Goal: Transaction & Acquisition: Subscribe to service/newsletter

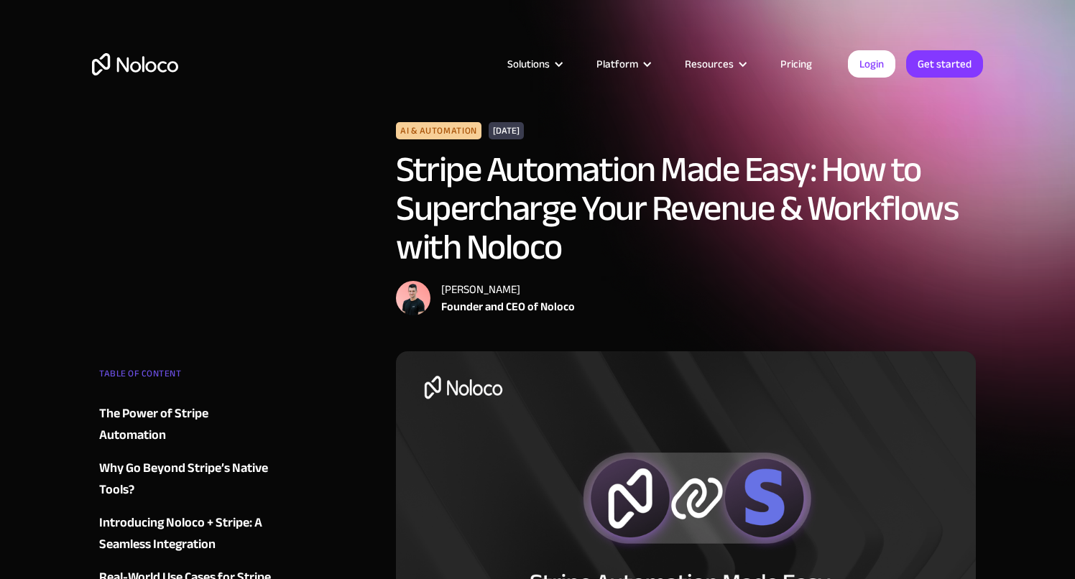
click at [799, 66] on link "Pricing" at bounding box center [797, 64] width 68 height 19
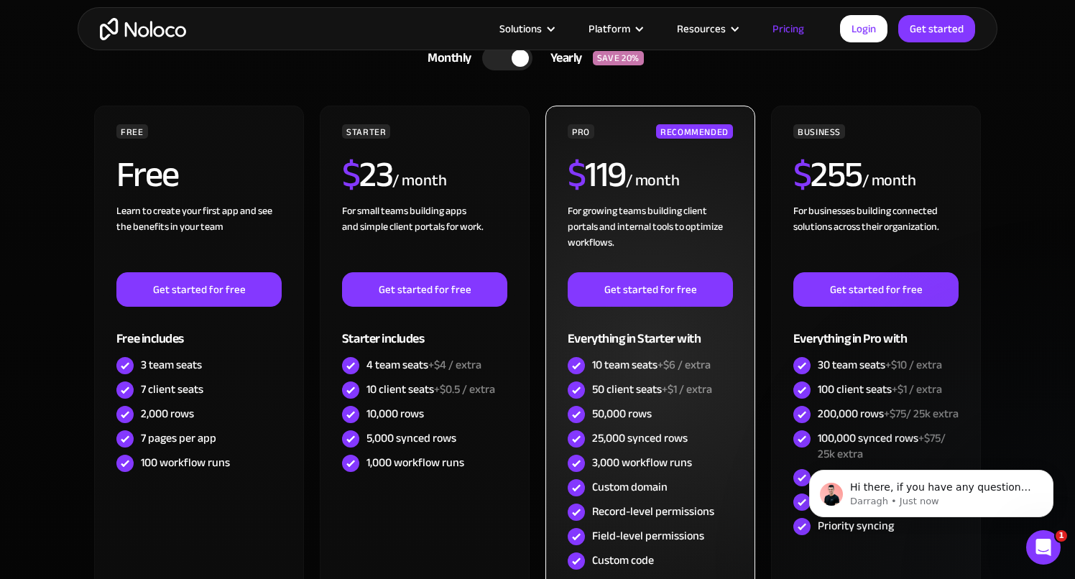
scroll to position [368, 0]
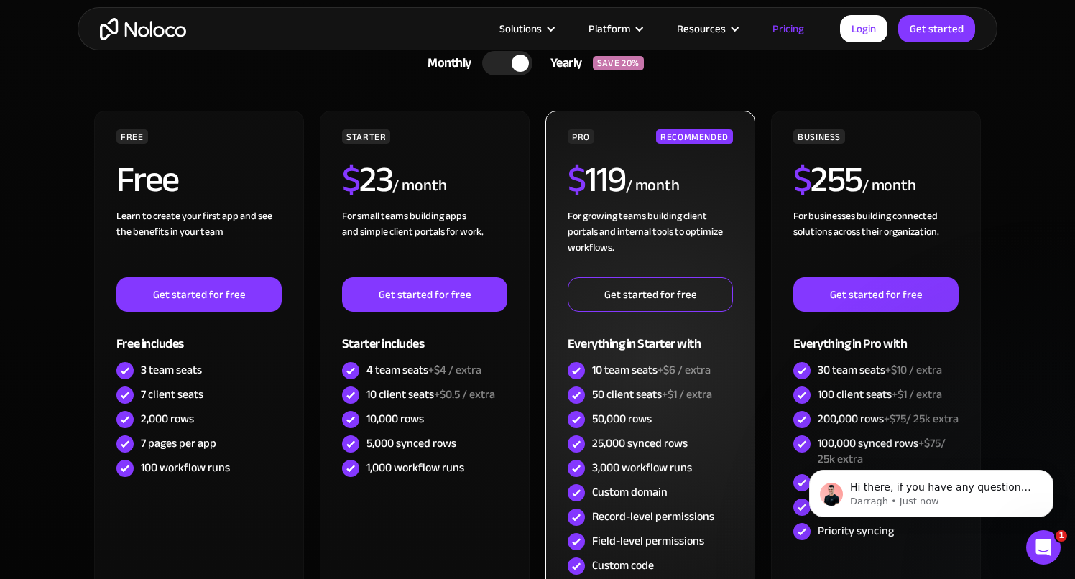
click at [667, 294] on link "Get started for free" at bounding box center [650, 294] width 165 height 34
